Goal: Information Seeking & Learning: Learn about a topic

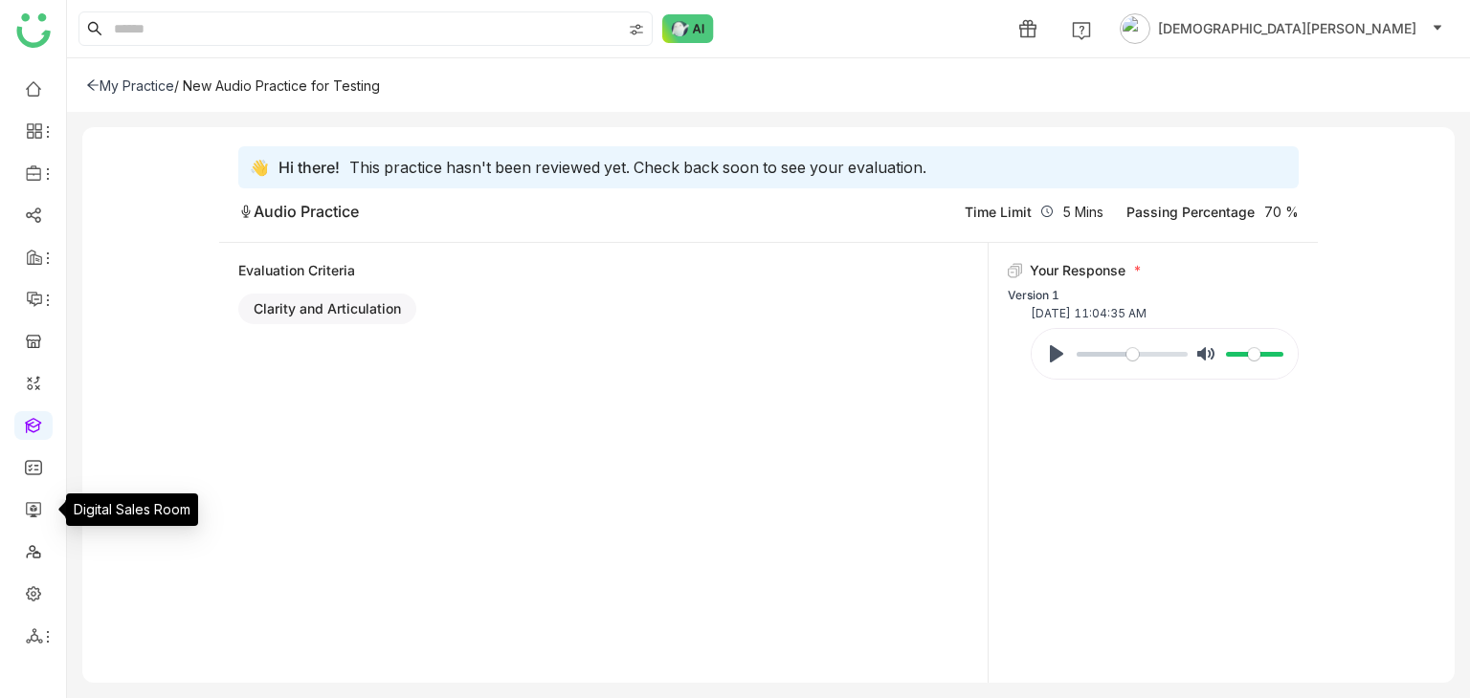
click at [28, 423] on link at bounding box center [33, 424] width 17 height 16
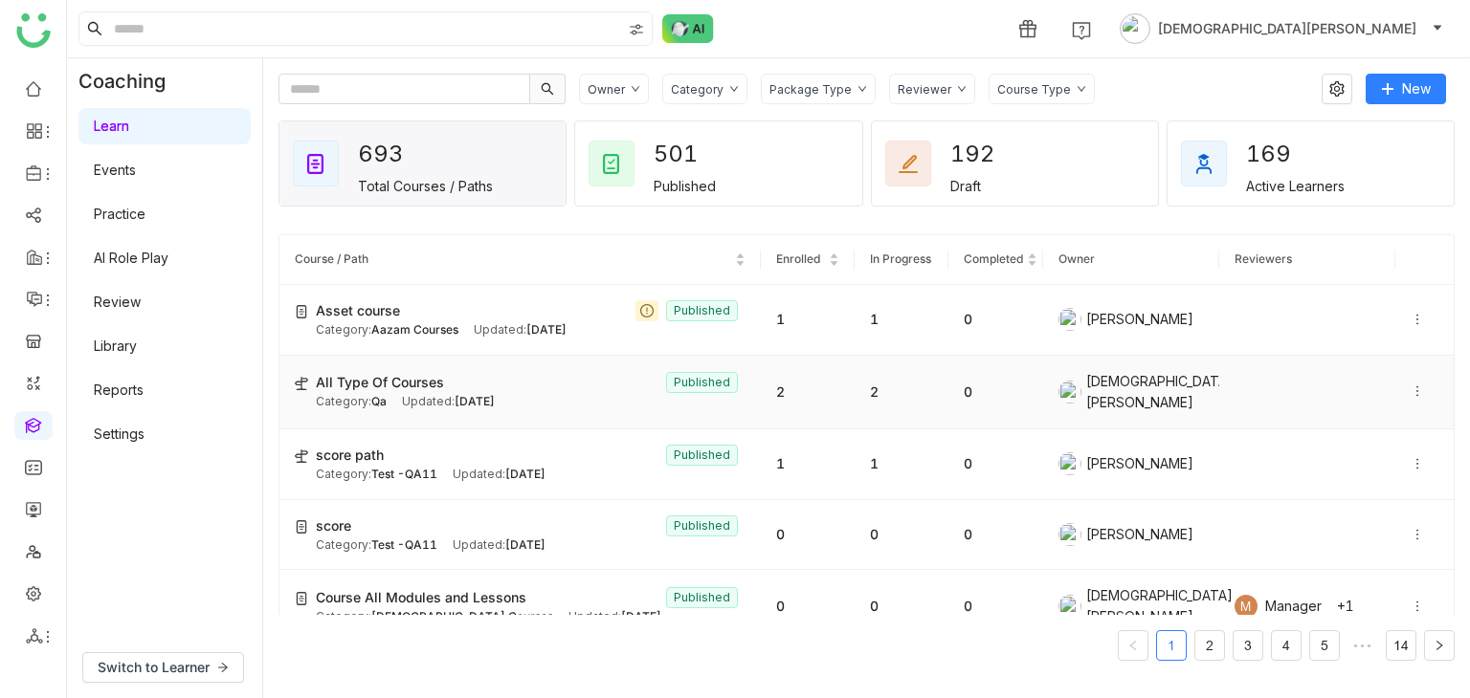
click at [1395, 392] on td at bounding box center [1424, 393] width 58 height 74
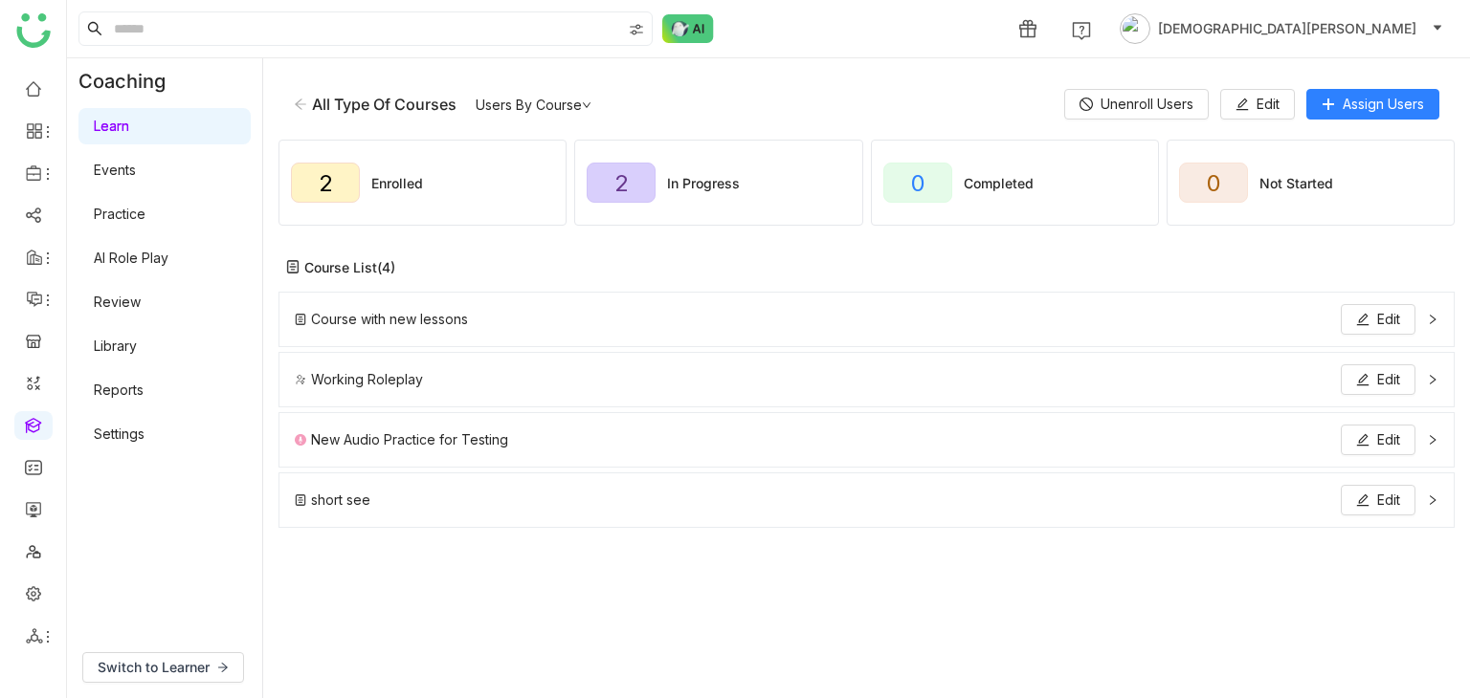
click at [300, 108] on icon at bounding box center [300, 104] width 11 height 11
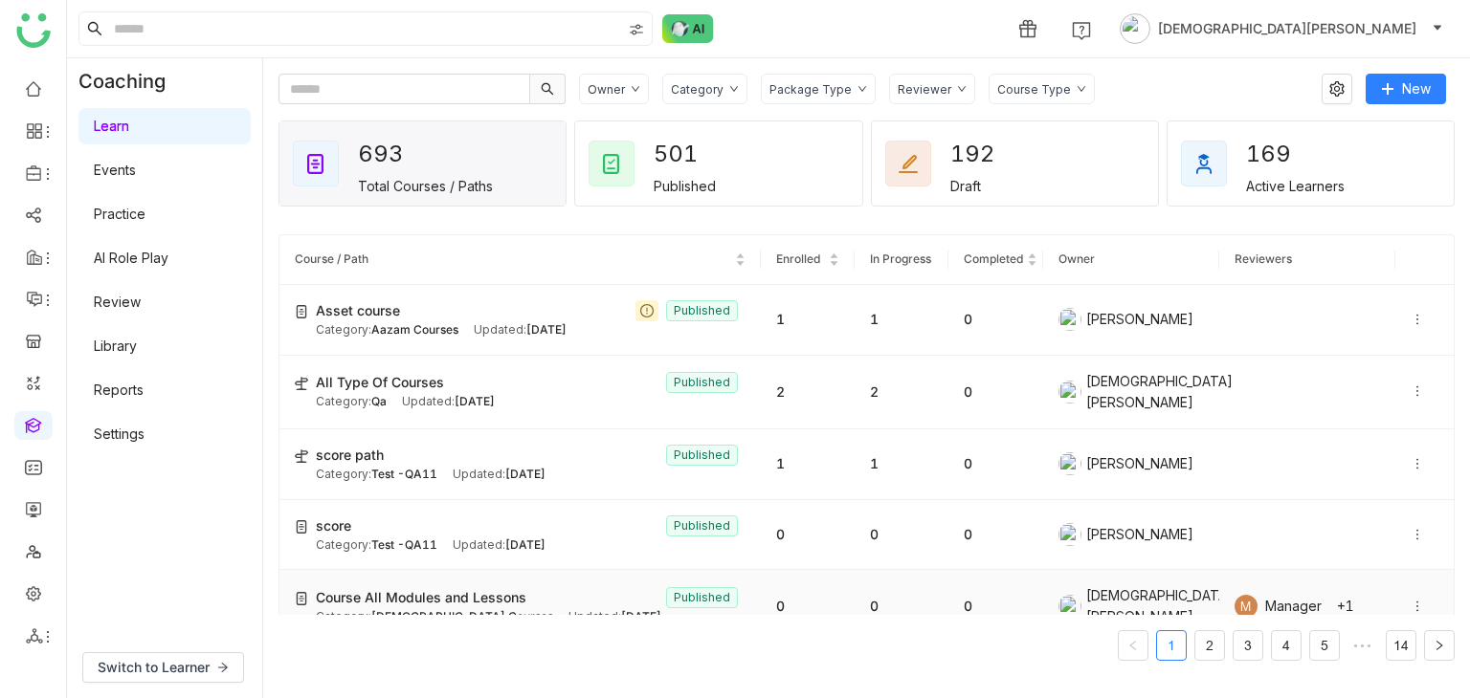
click at [1410, 602] on icon at bounding box center [1416, 606] width 13 height 13
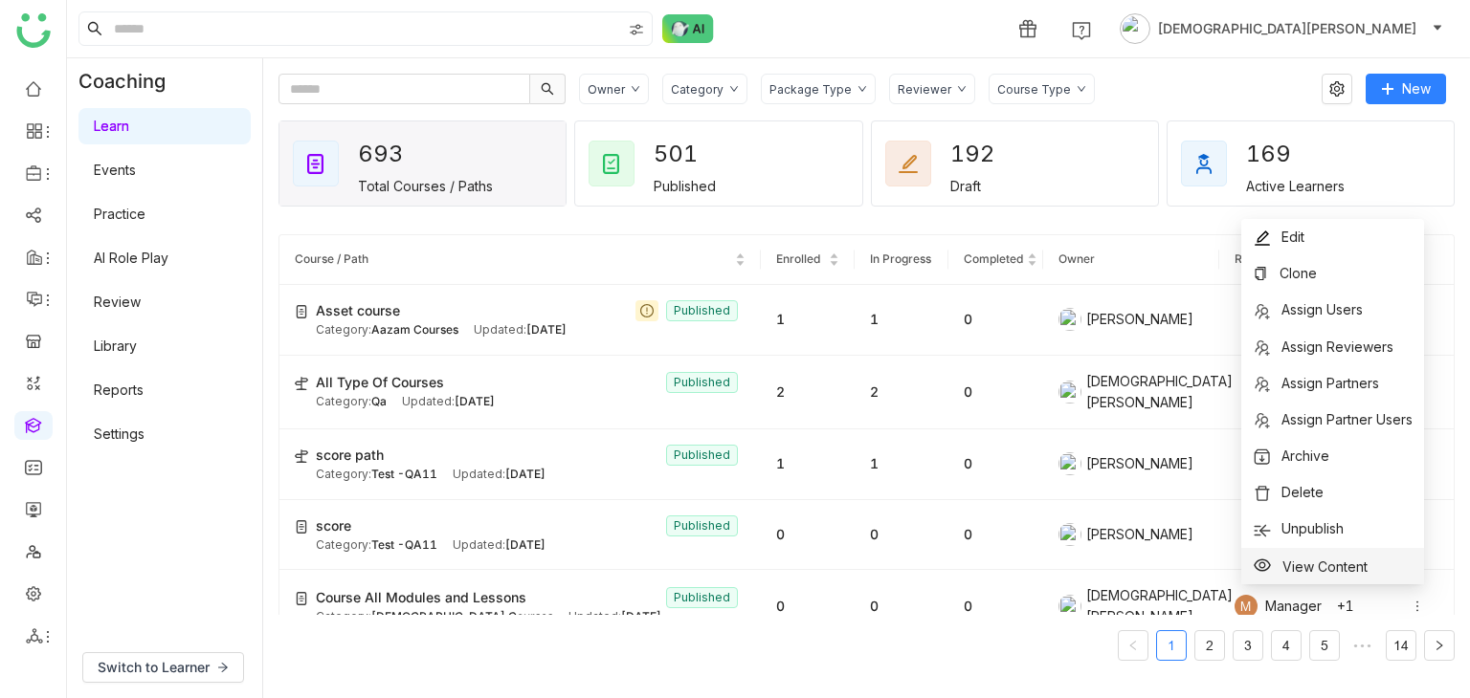
click at [1306, 562] on span "View Content" at bounding box center [1324, 566] width 85 height 16
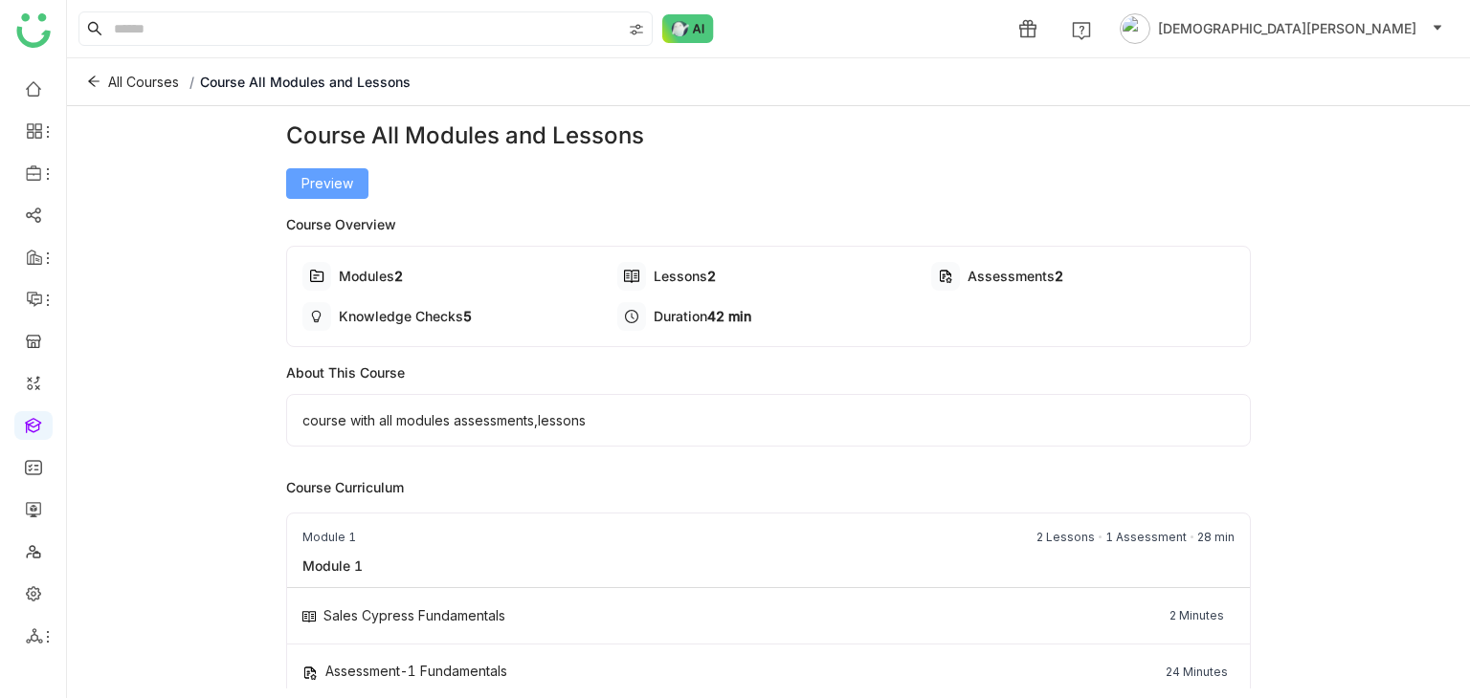
click at [319, 183] on span "Preview" at bounding box center [327, 183] width 52 height 21
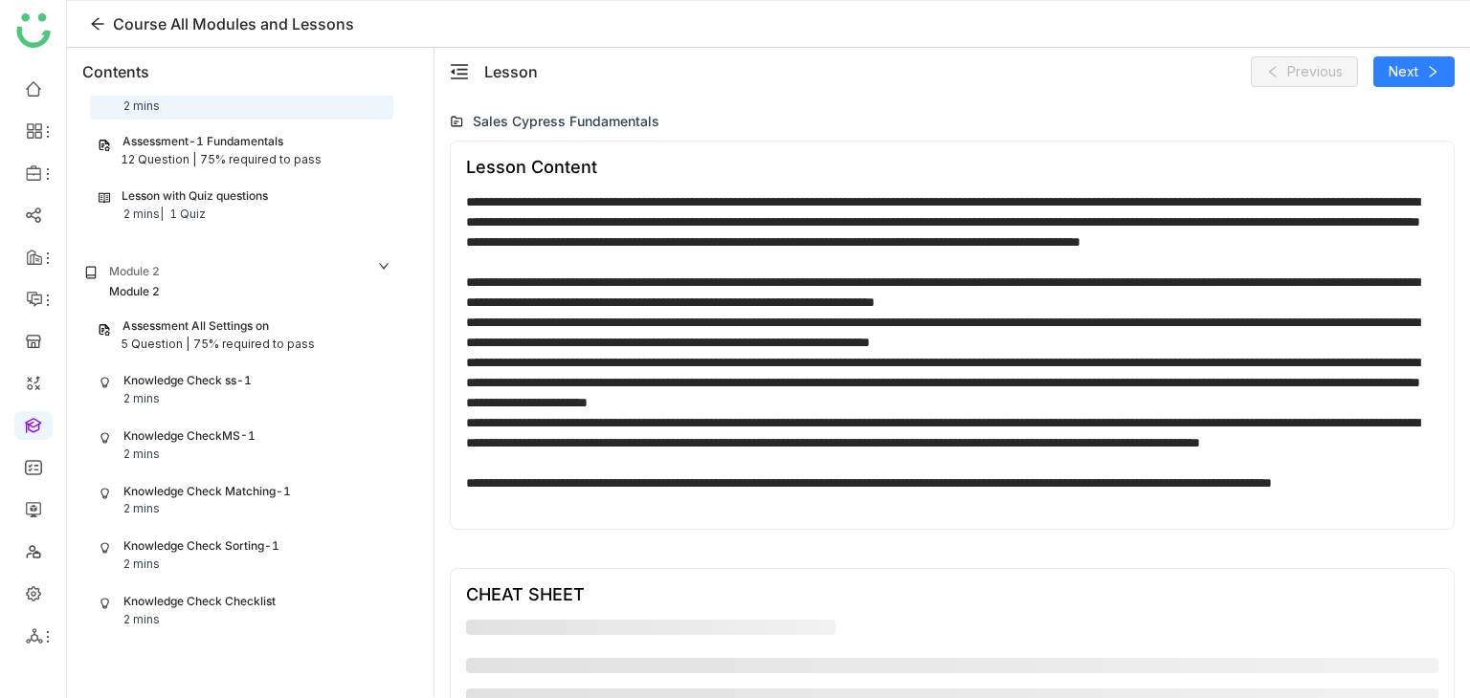
scroll to position [97, 0]
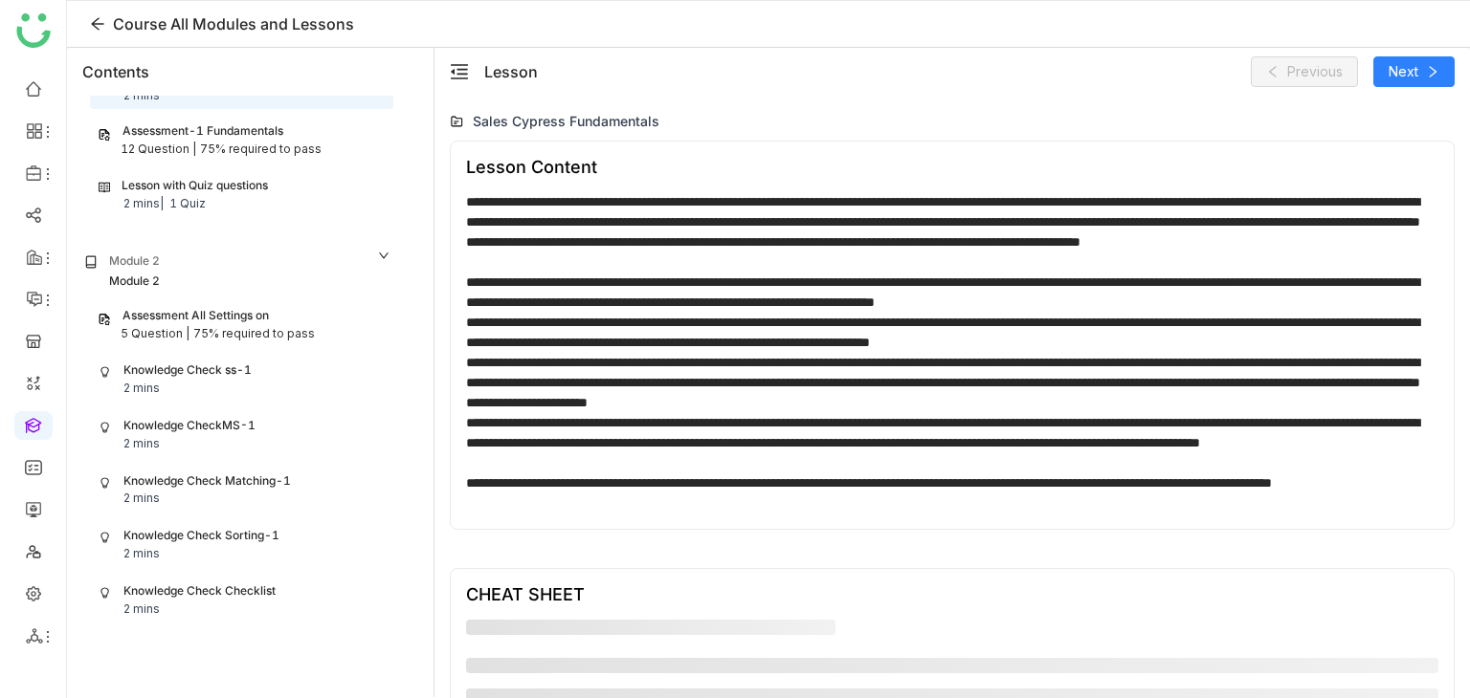
click at [221, 315] on div "Assessment All Settings on" at bounding box center [195, 316] width 146 height 18
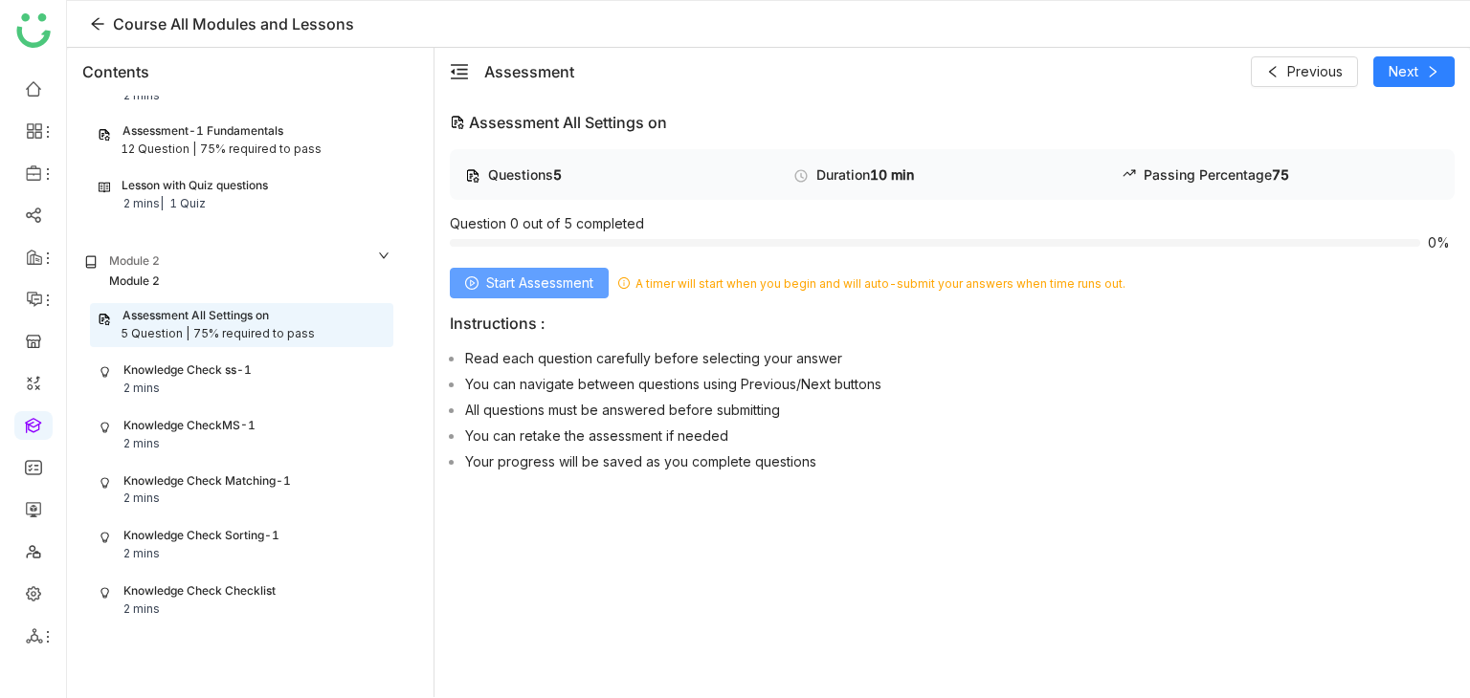
click at [570, 284] on span "Start Assessment" at bounding box center [539, 283] width 107 height 21
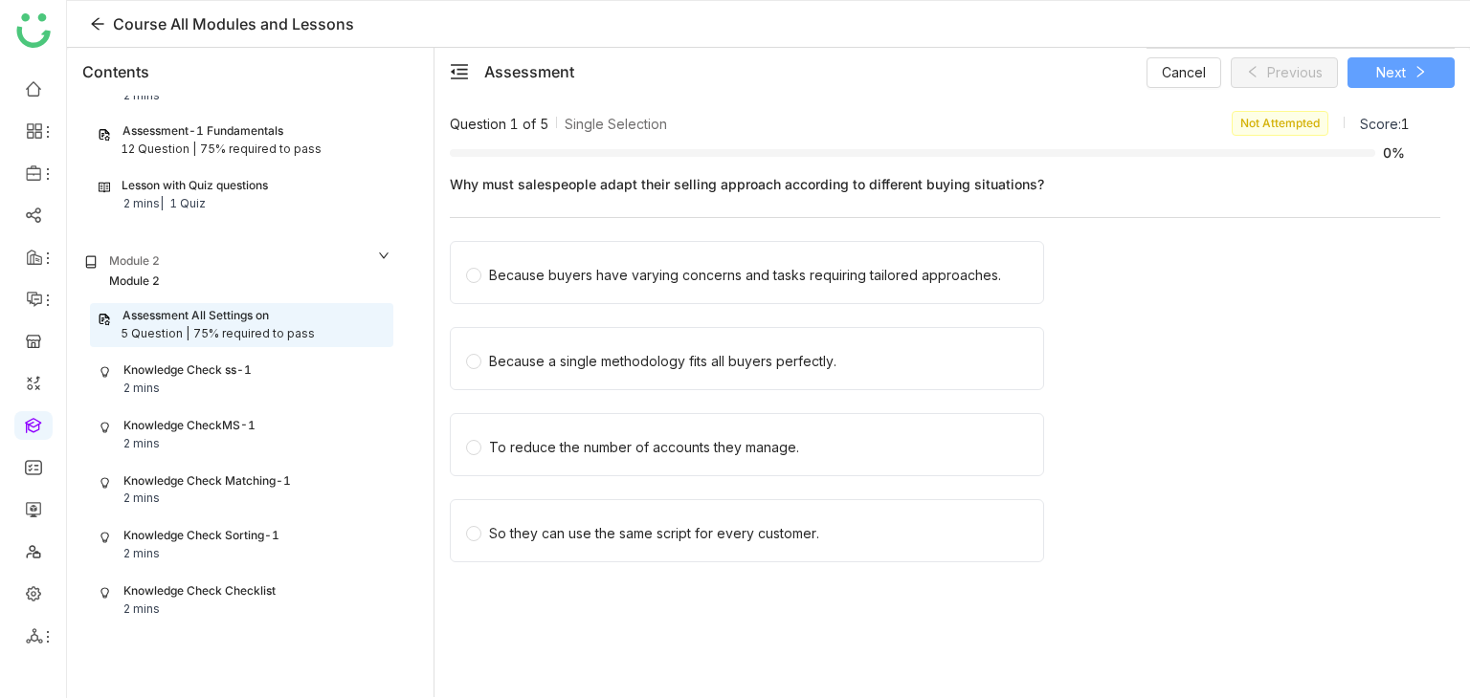
click at [1393, 76] on span "Next" at bounding box center [1391, 72] width 30 height 21
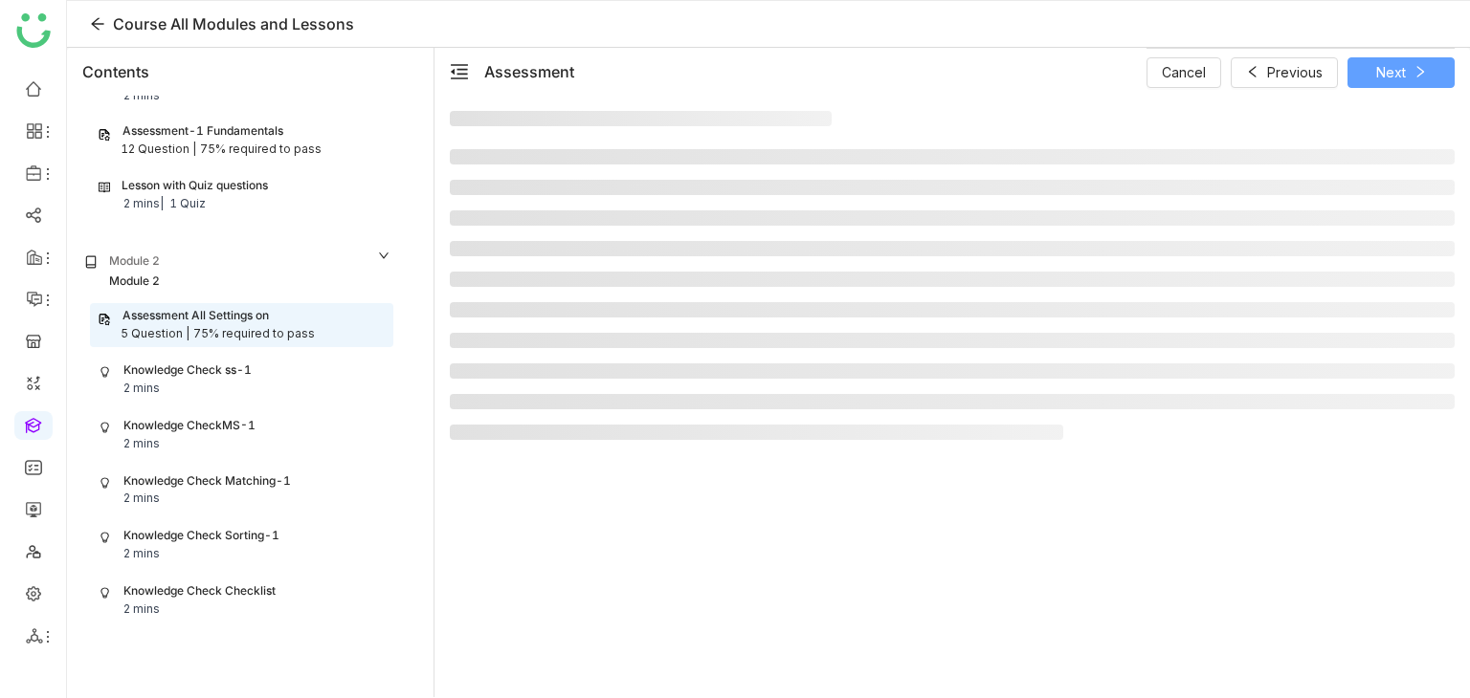
click at [1393, 76] on span "Next" at bounding box center [1391, 72] width 30 height 21
click at [1393, 76] on span "Previous" at bounding box center [1410, 72] width 55 height 21
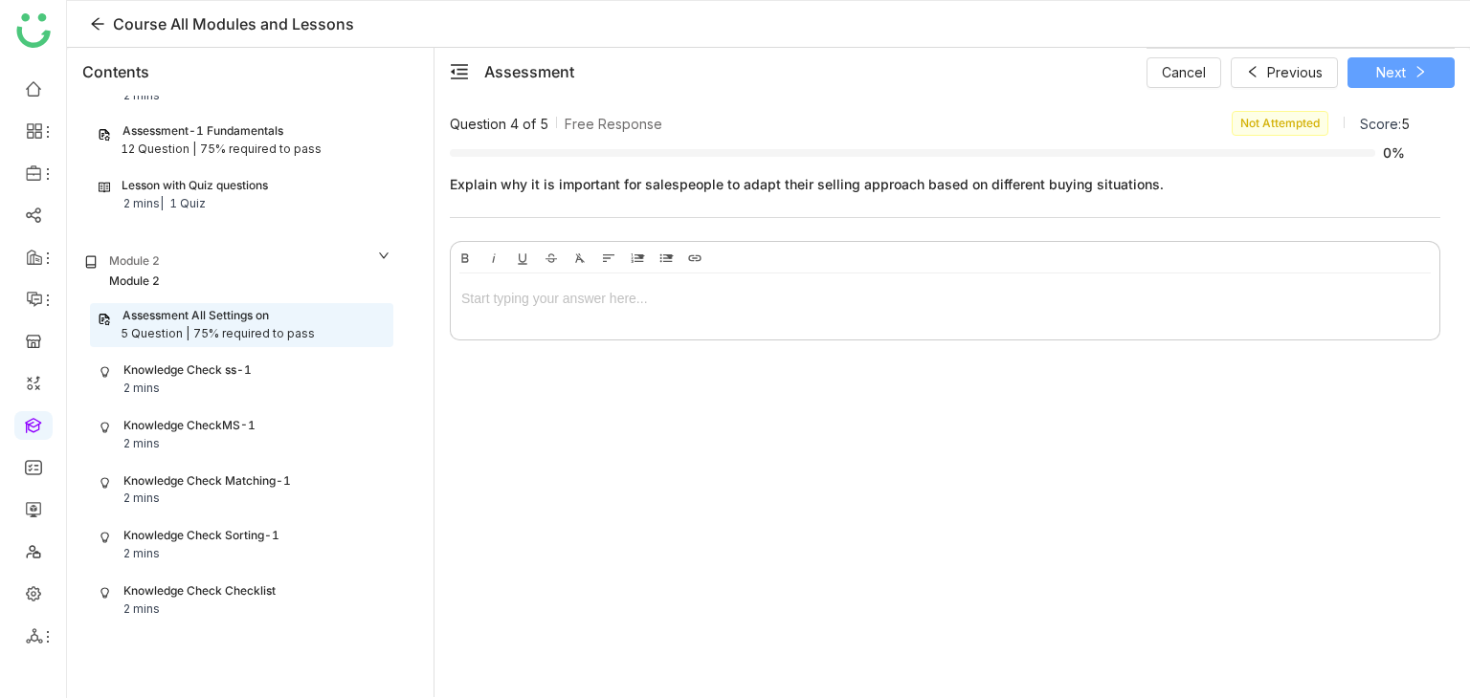
click at [1413, 79] on span at bounding box center [1419, 72] width 13 height 15
click at [1396, 74] on span "Previous" at bounding box center [1410, 72] width 55 height 21
click at [1318, 66] on span "Previous" at bounding box center [1294, 72] width 55 height 21
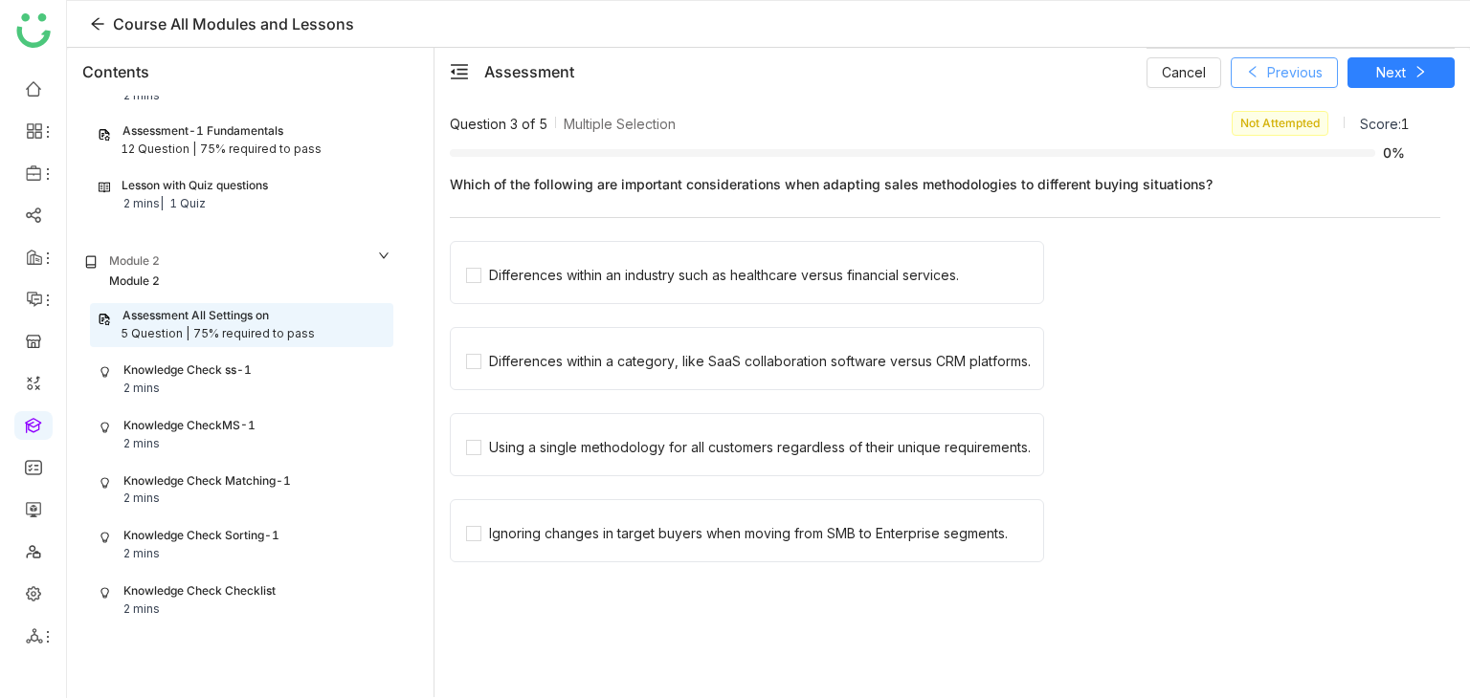
click at [1299, 86] on button "Previous" at bounding box center [1283, 72] width 107 height 31
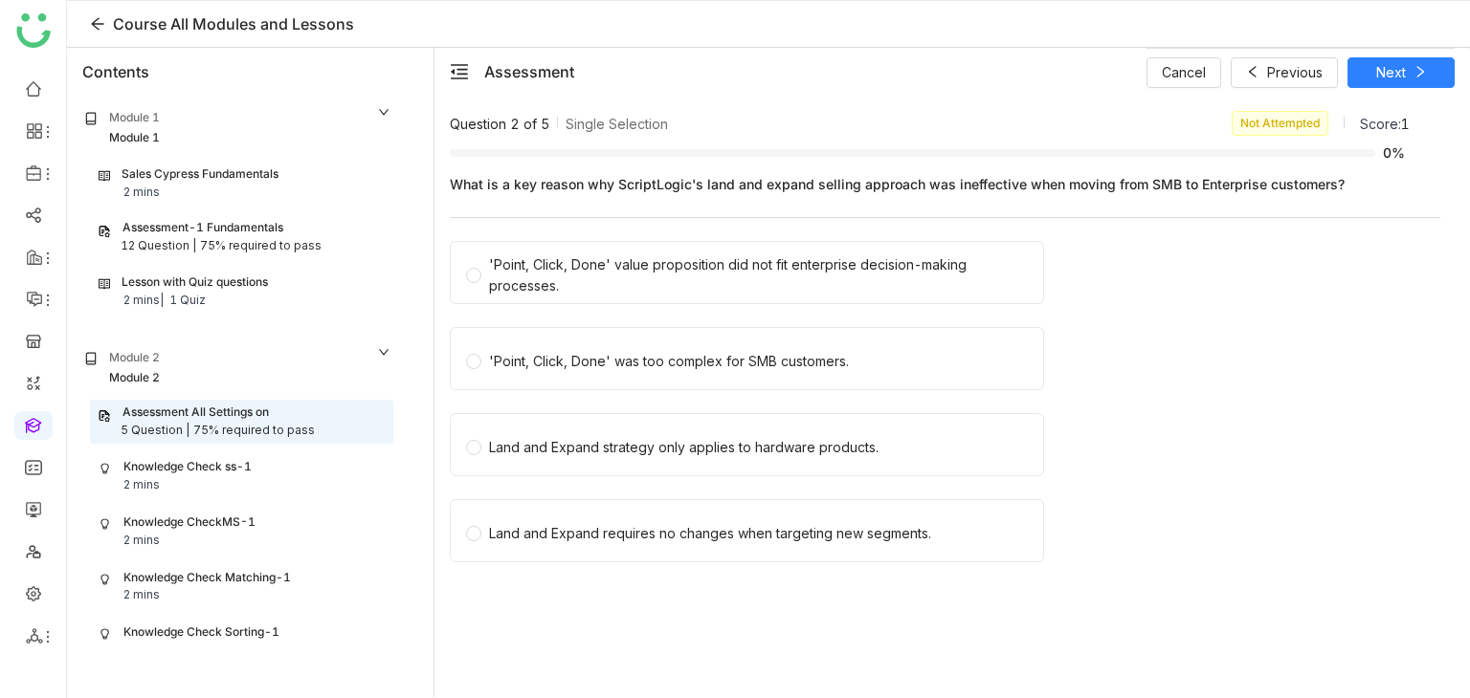
click at [223, 235] on div "Assessment-1 Fundamentals" at bounding box center [202, 228] width 161 height 18
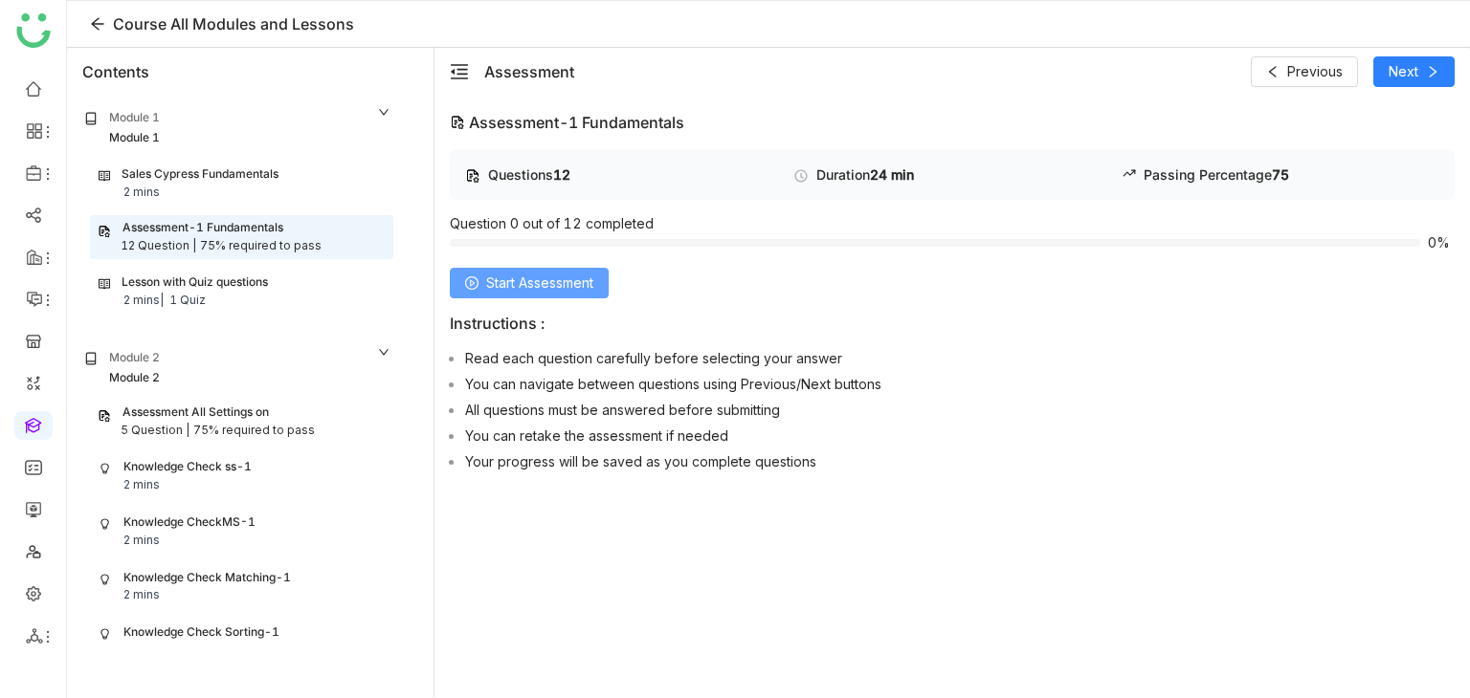
click at [482, 273] on button "Start Assessment" at bounding box center [529, 283] width 159 height 31
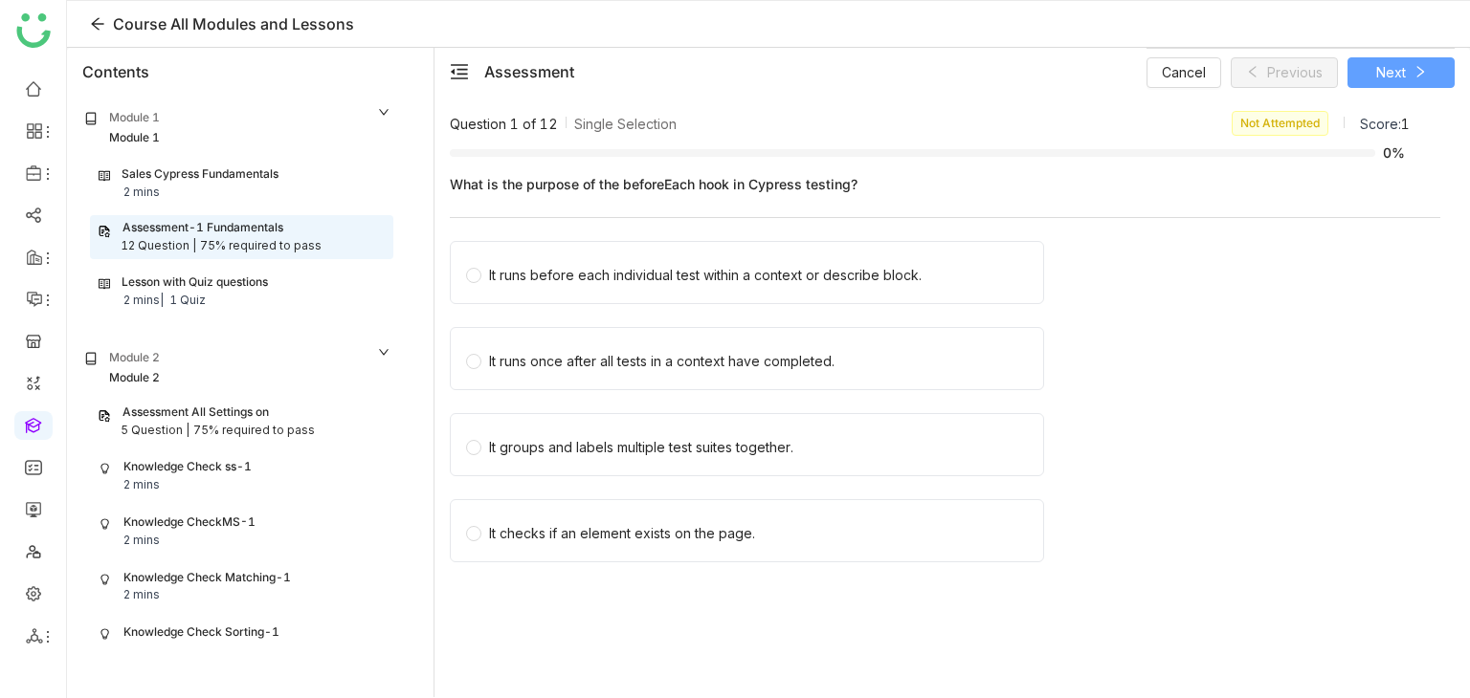
click at [1389, 79] on span "Next" at bounding box center [1391, 72] width 30 height 21
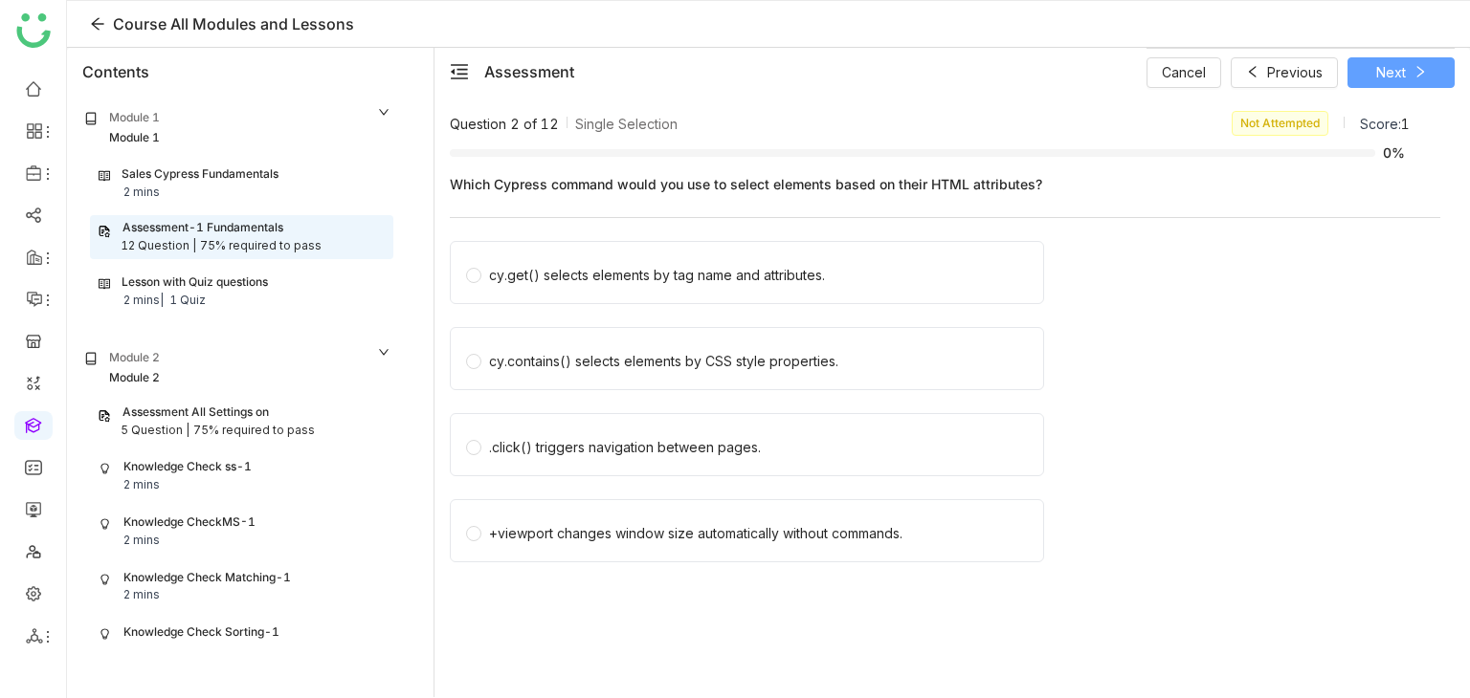
click at [1395, 77] on span "Next" at bounding box center [1391, 72] width 30 height 21
click at [1394, 77] on span "Next" at bounding box center [1391, 72] width 30 height 21
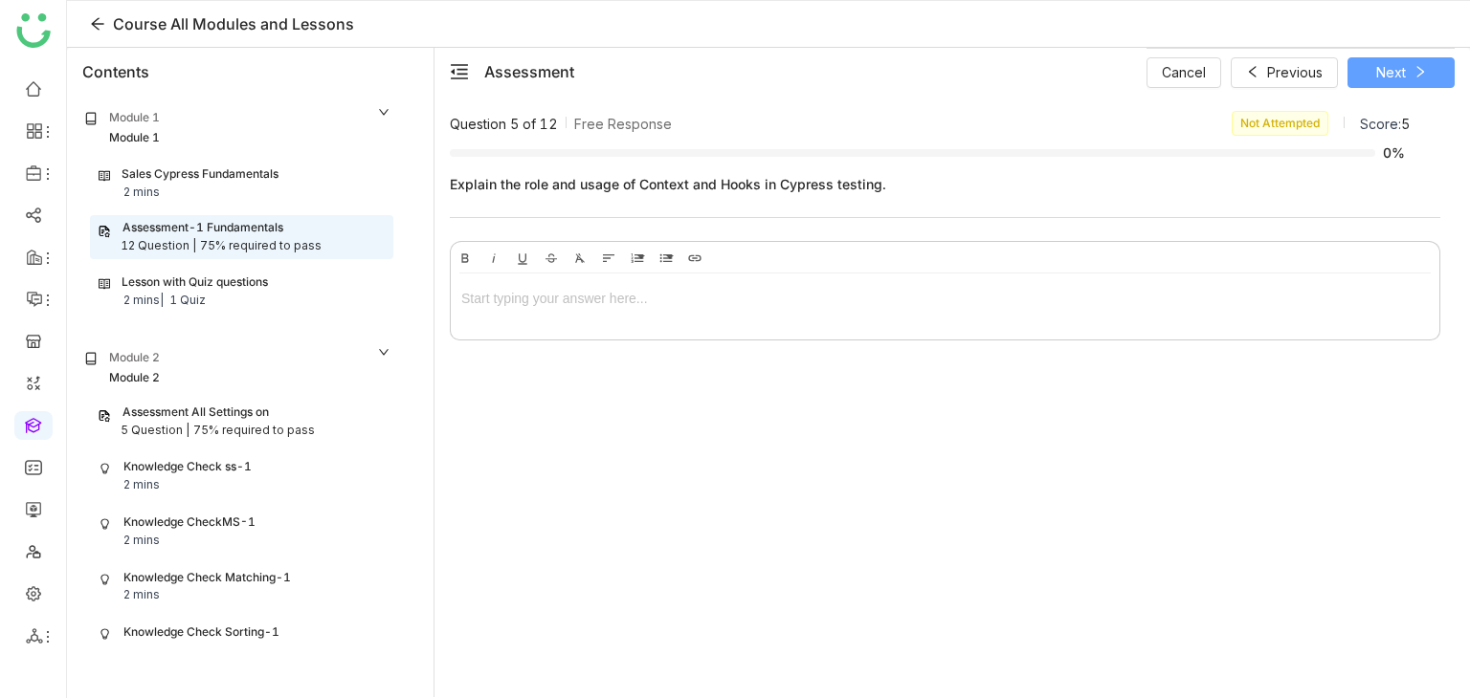
click at [1393, 77] on span "Next" at bounding box center [1391, 72] width 30 height 21
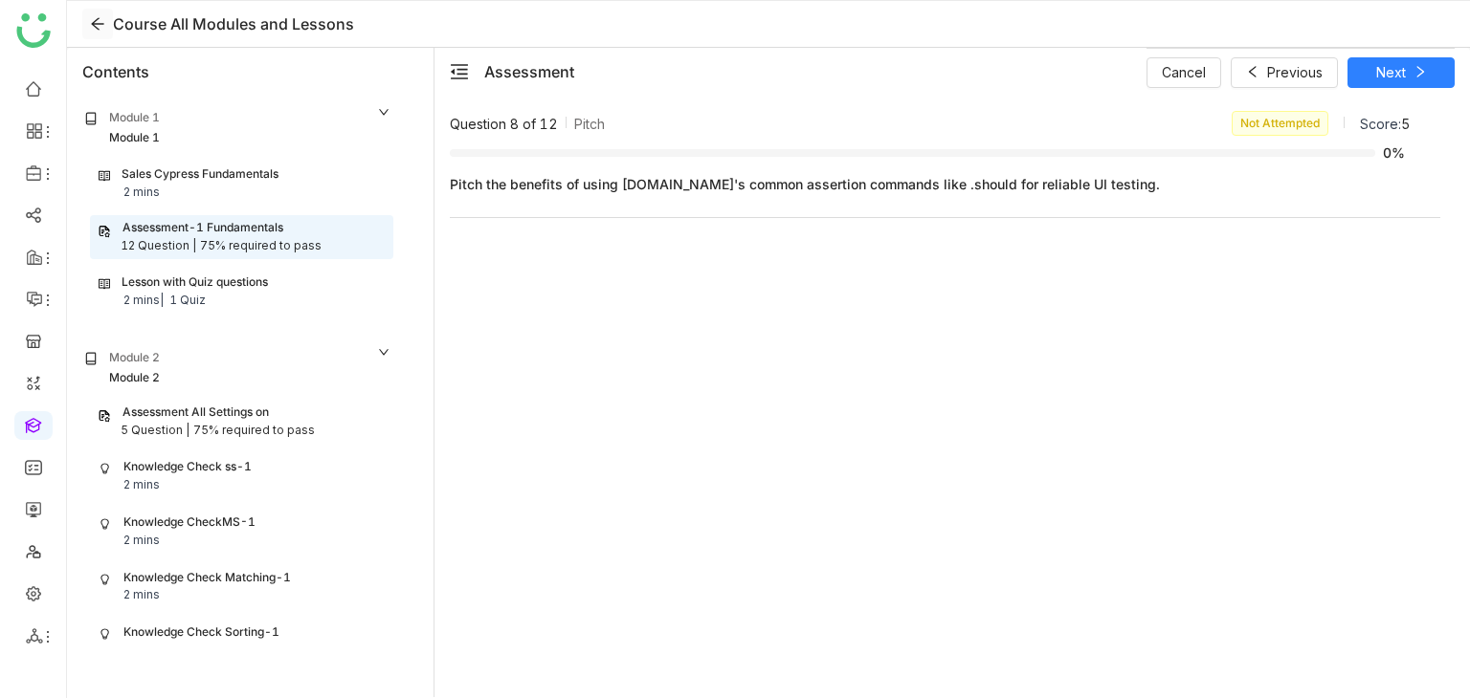
click at [100, 26] on icon at bounding box center [97, 23] width 15 height 15
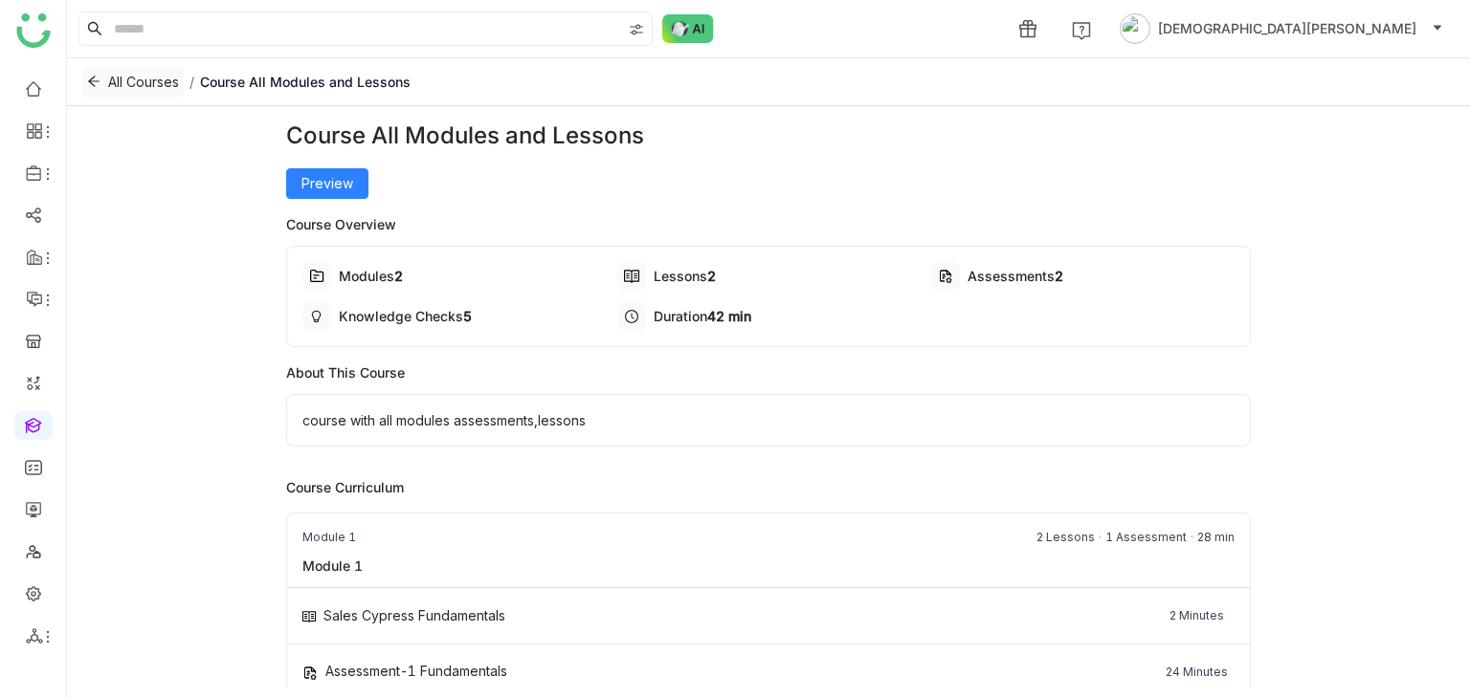
click at [131, 79] on span "All Courses" at bounding box center [143, 82] width 71 height 21
